Goal: Information Seeking & Learning: Check status

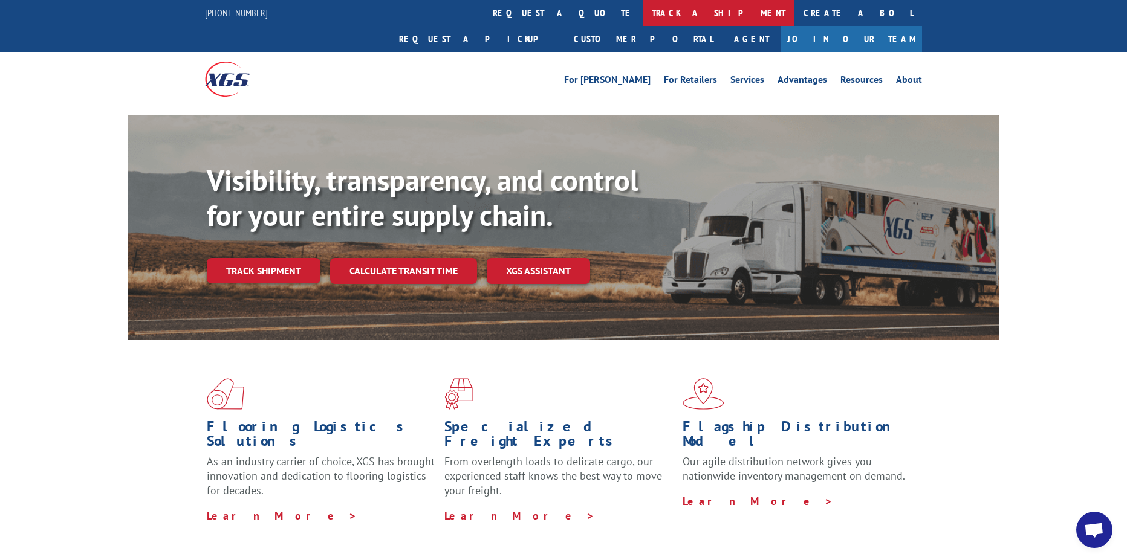
click at [643, 18] on link "track a shipment" at bounding box center [719, 13] width 152 height 26
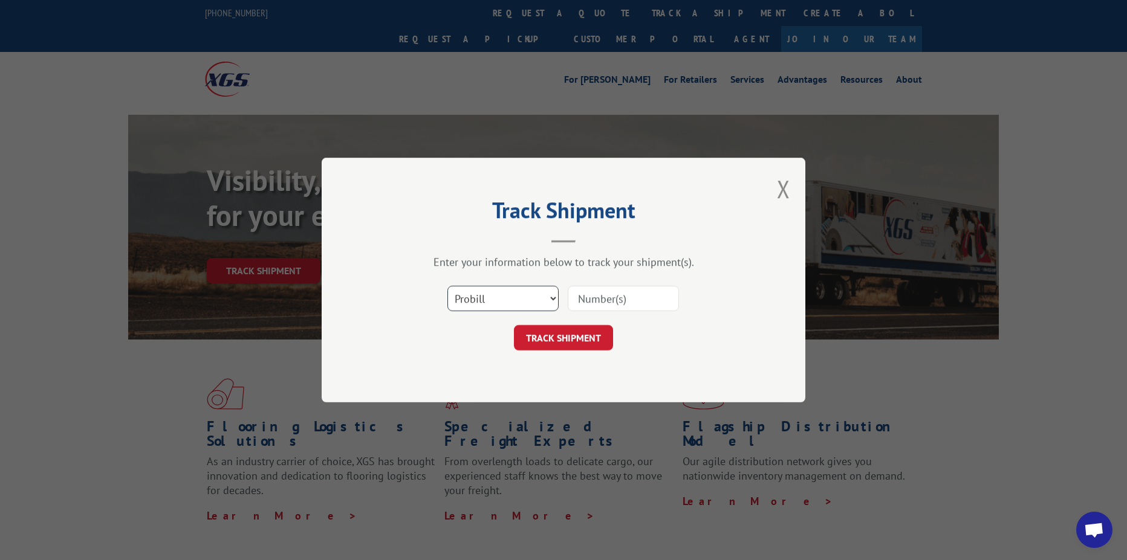
click at [499, 301] on select "Select category... Probill BOL PO" at bounding box center [502, 298] width 111 height 25
select select "bol"
click at [447, 286] on select "Select category... Probill BOL PO" at bounding box center [502, 298] width 111 height 25
click at [627, 306] on input at bounding box center [623, 298] width 111 height 25
type input "1001258522"
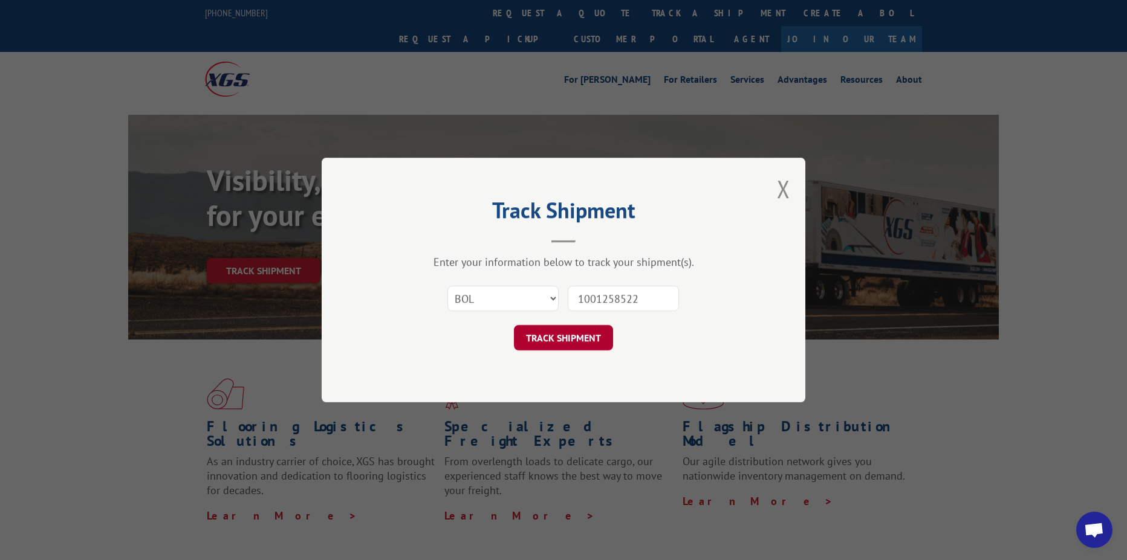
click at [572, 338] on button "TRACK SHIPMENT" at bounding box center [563, 337] width 99 height 25
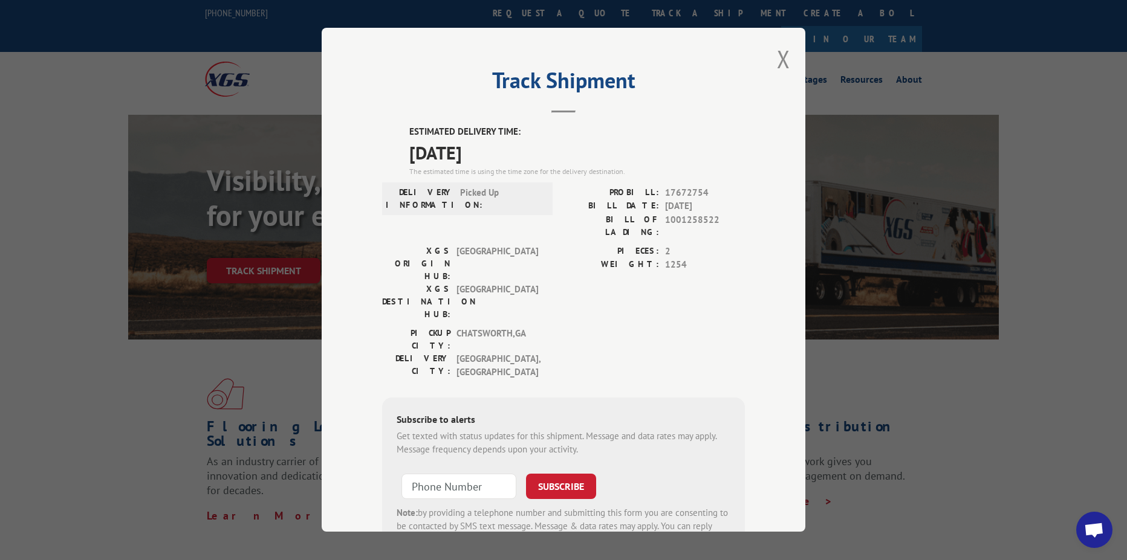
click at [684, 192] on span "17672754" at bounding box center [705, 193] width 80 height 14
copy span "17672754"
click at [578, 215] on label "BILL OF LADING:" at bounding box center [611, 225] width 96 height 25
click at [779, 65] on button "Close modal" at bounding box center [783, 59] width 13 height 32
